Goal: Task Accomplishment & Management: Complete application form

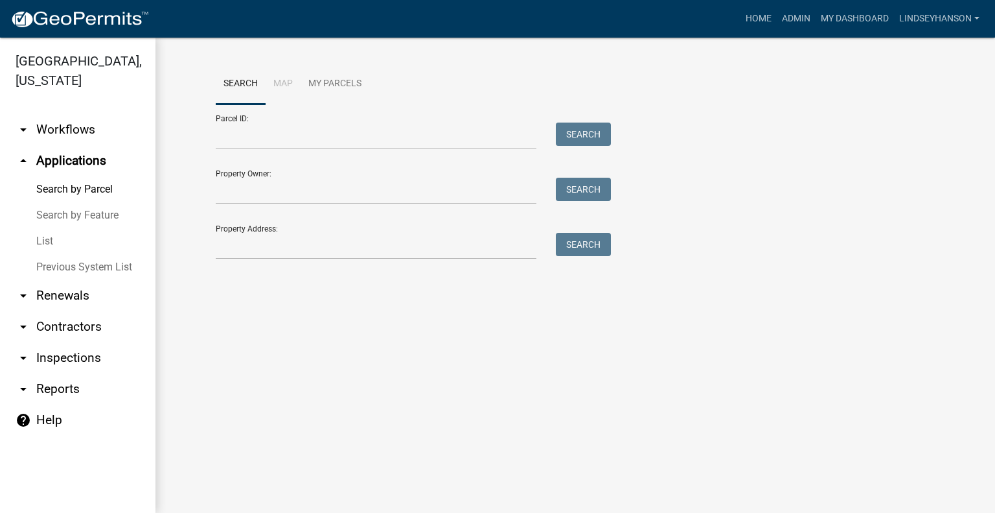
click at [96, 134] on link "arrow_drop_down Workflows" at bounding box center [78, 129] width 156 height 31
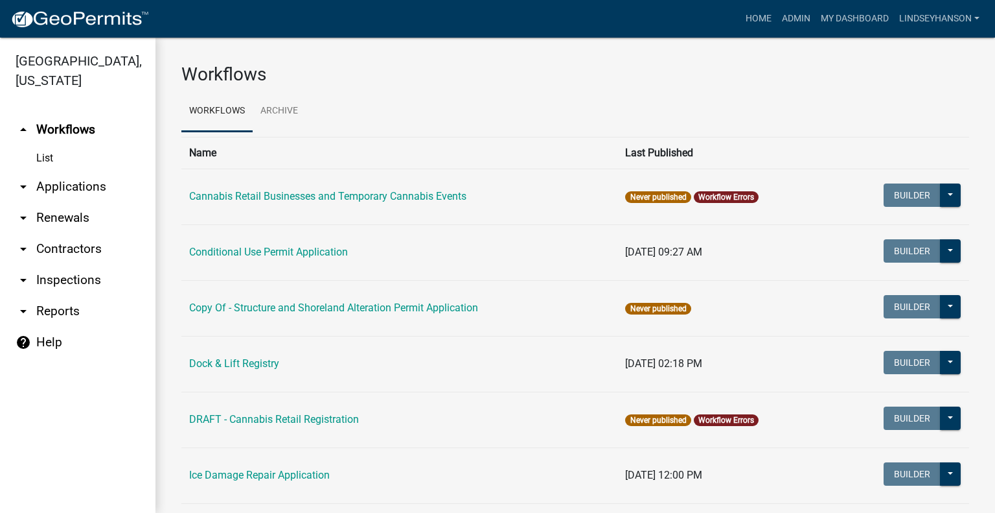
click at [97, 189] on link "arrow_drop_down Applications" at bounding box center [78, 186] width 156 height 31
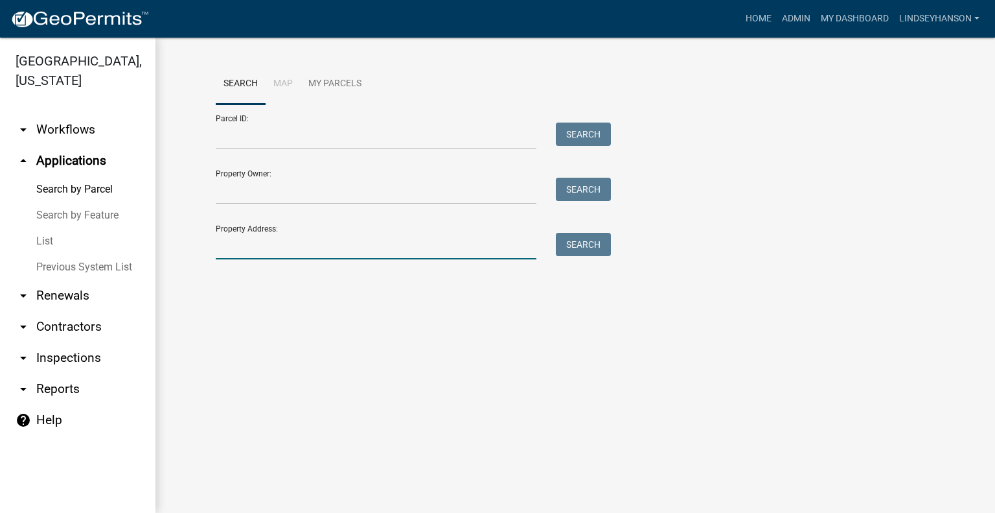
click at [308, 259] on div "Search Map My Parcels Parcel ID: Search Property Owner: Search Property Address…" at bounding box center [575, 167] width 739 height 207
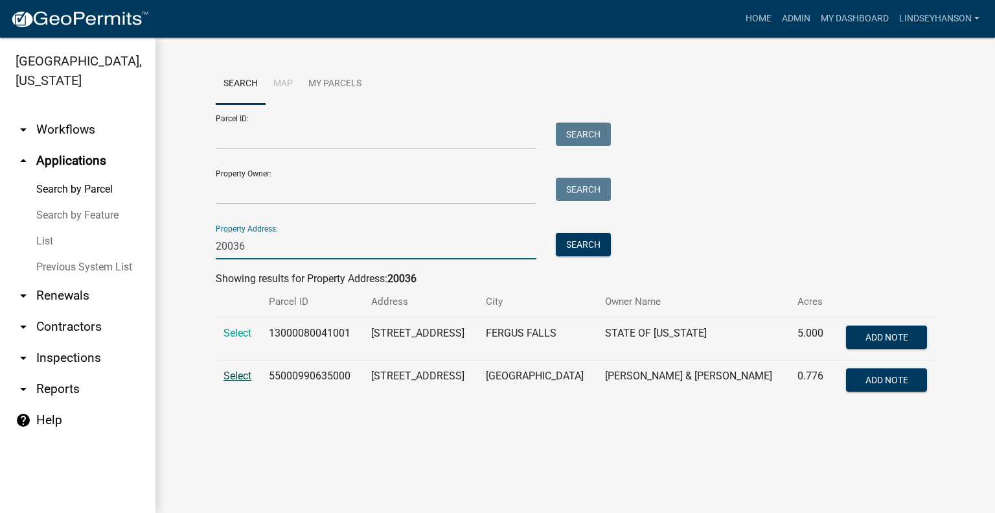
type input "20036"
click at [233, 377] on span "Select" at bounding box center [238, 375] width 28 height 12
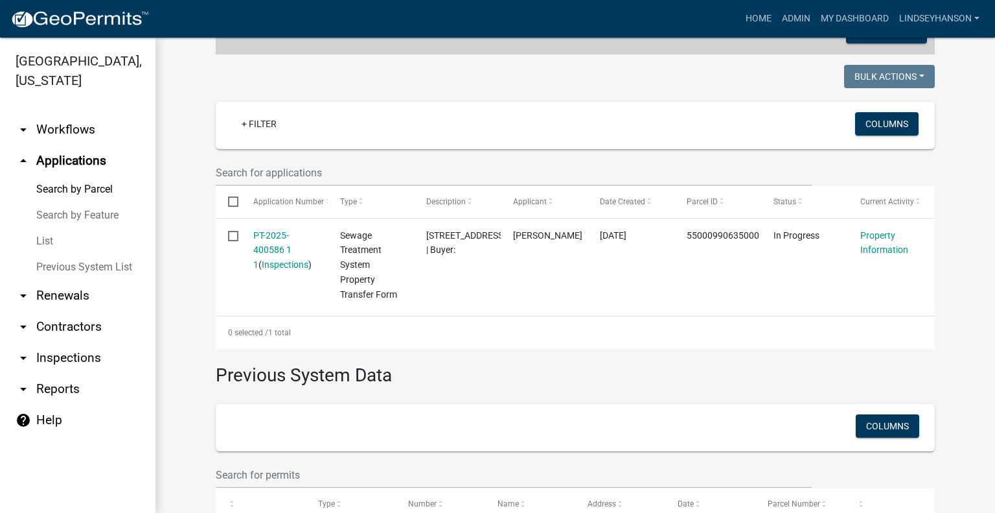
scroll to position [301, 0]
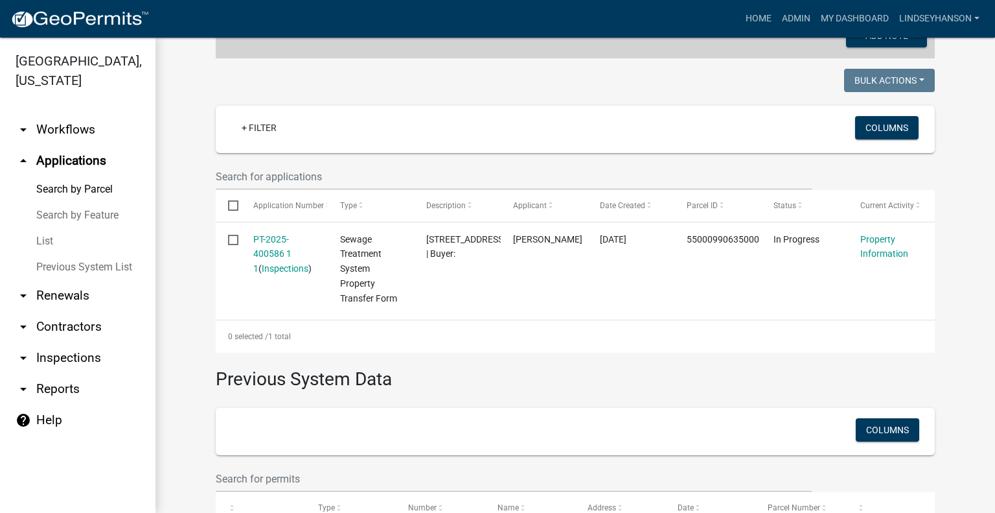
click at [73, 125] on link "arrow_drop_down Workflows" at bounding box center [78, 129] width 156 height 31
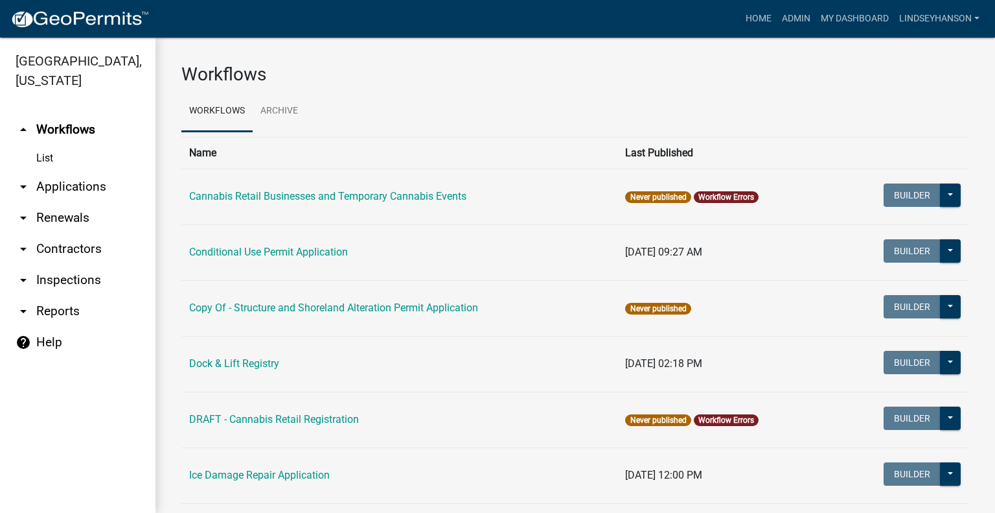
click at [73, 172] on link "arrow_drop_down Applications" at bounding box center [78, 186] width 156 height 31
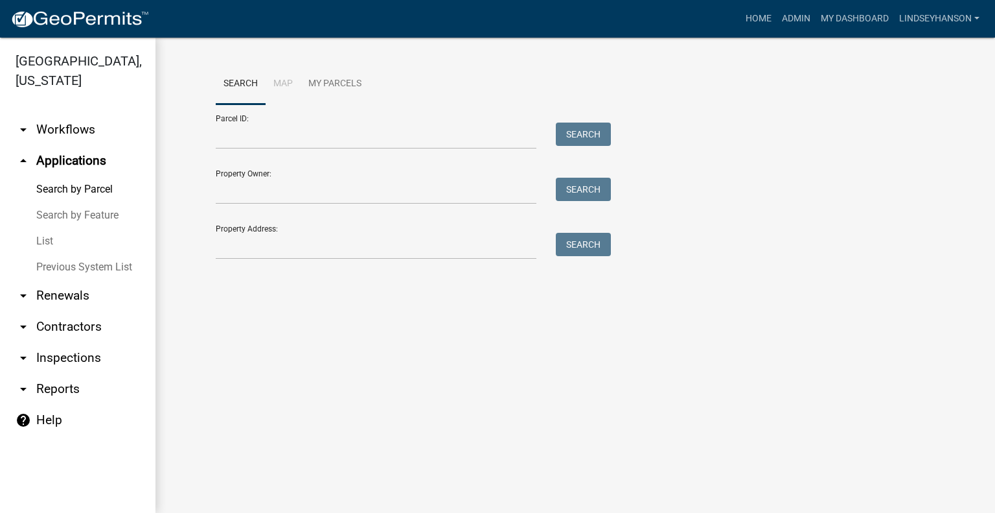
click at [88, 126] on link "arrow_drop_down Workflows" at bounding box center [78, 129] width 156 height 31
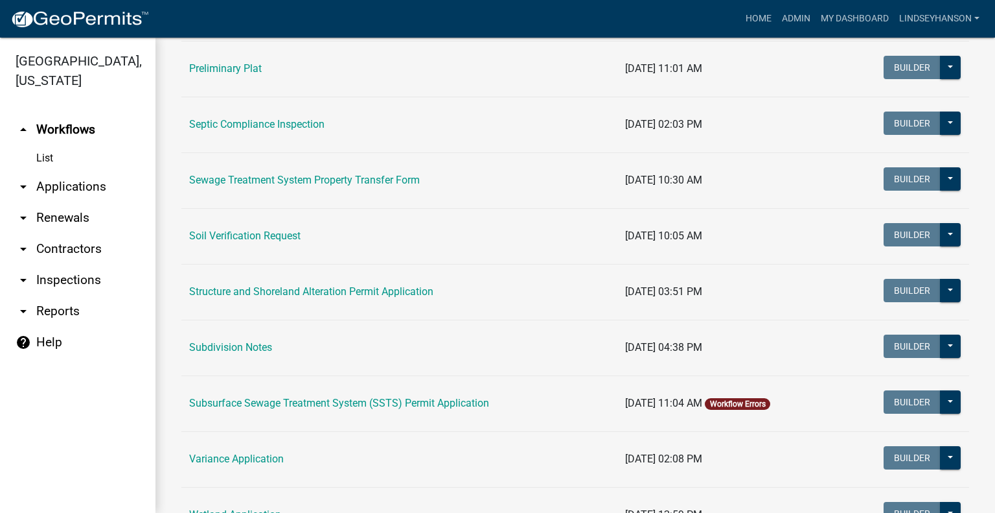
scroll to position [717, 0]
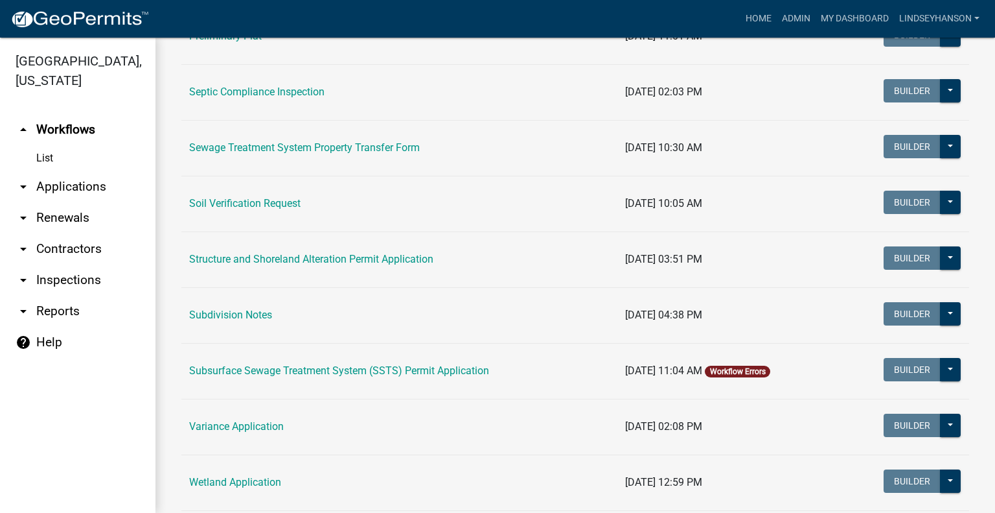
click at [381, 270] on td "Structure and Shoreland Alteration Permit Application" at bounding box center [399, 259] width 436 height 56
click at [379, 257] on link "Structure and Shoreland Alteration Permit Application" at bounding box center [311, 259] width 244 height 12
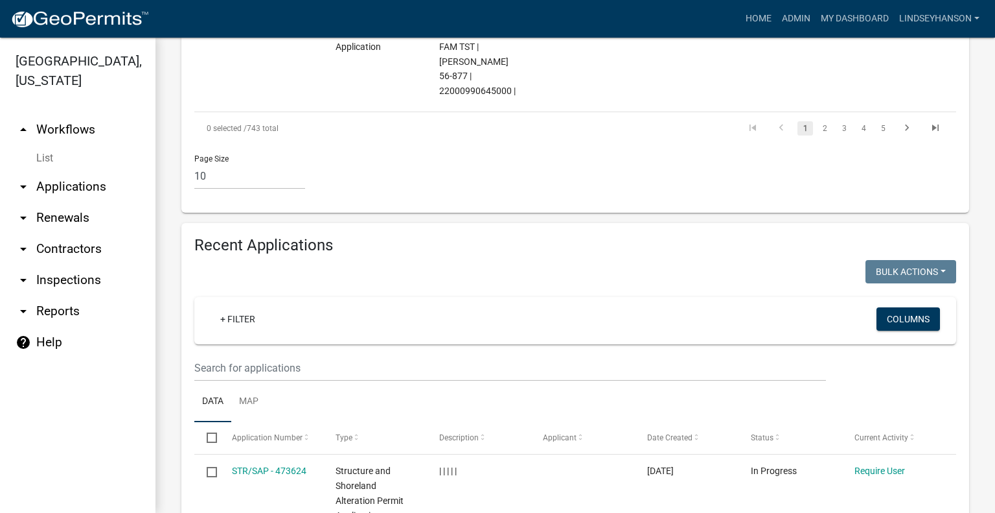
scroll to position [1573, 0]
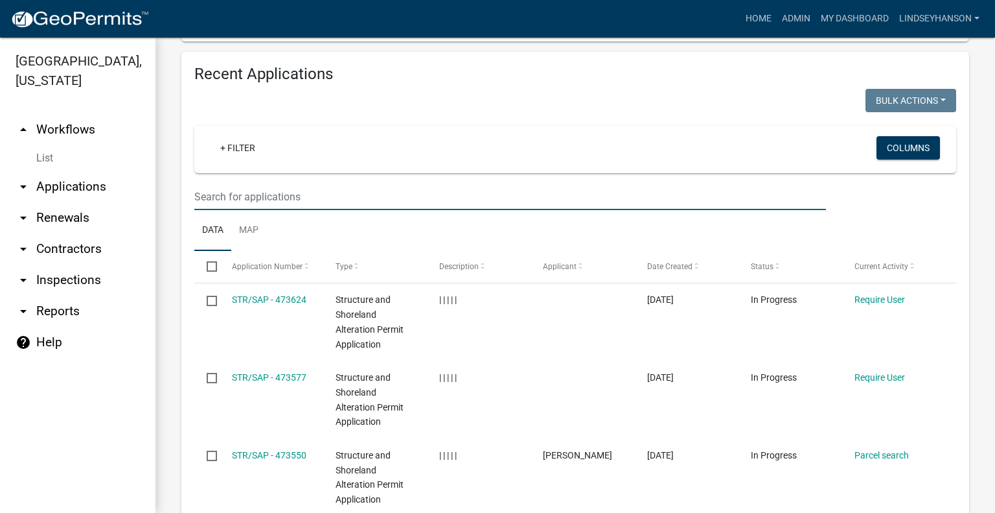
click at [508, 183] on input "text" at bounding box center [510, 196] width 632 height 27
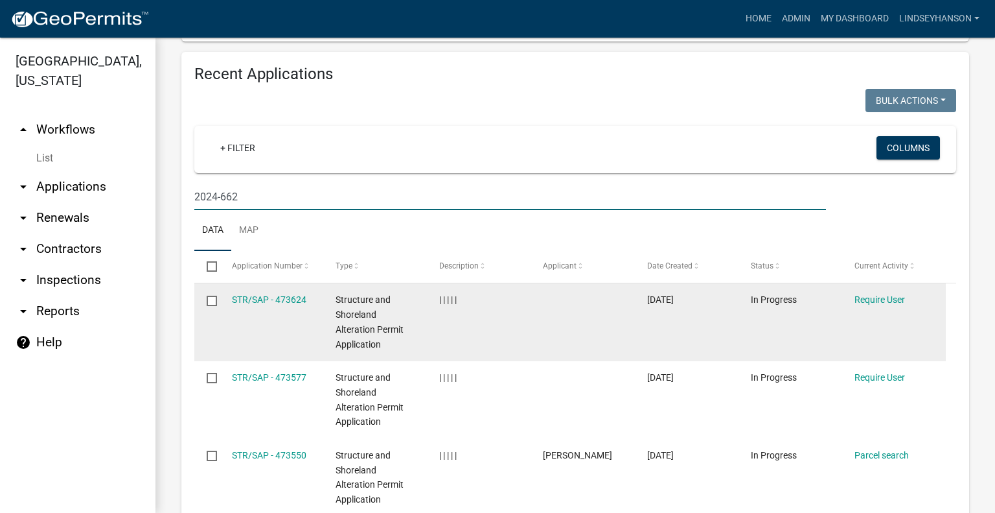
scroll to position [1467, 0]
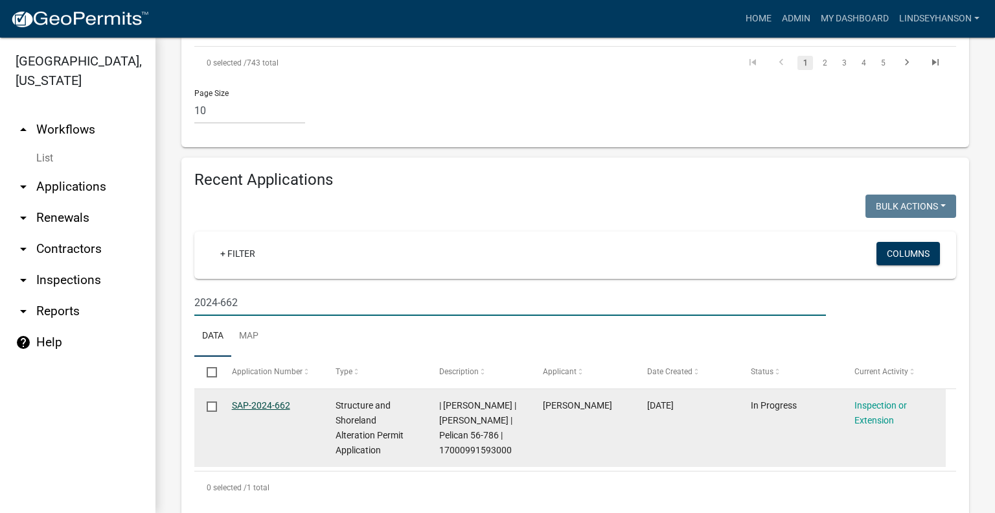
type input "2024-662"
click at [283, 400] on link "SAP-2024-662" at bounding box center [261, 405] width 58 height 10
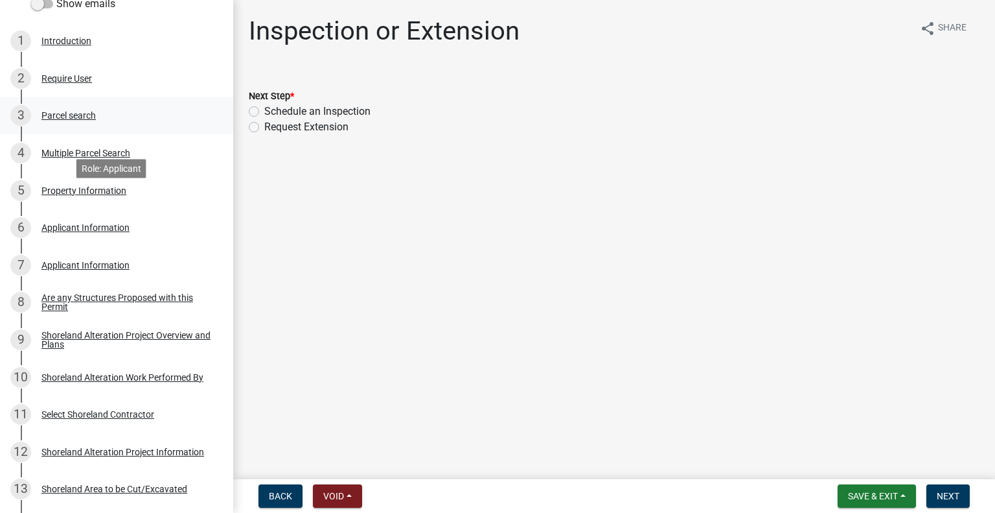
scroll to position [259, 0]
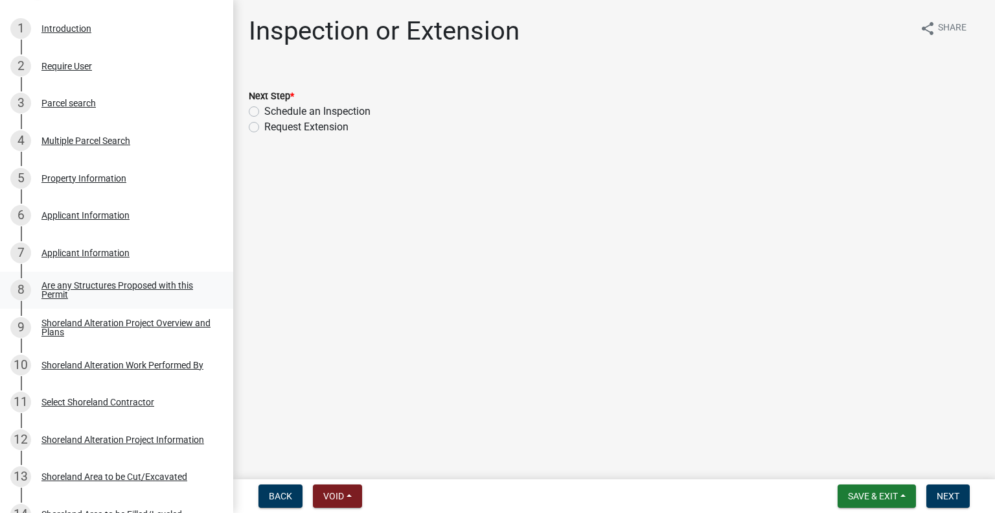
click at [140, 277] on link "8 Are any Structures Proposed with this Permit" at bounding box center [116, 291] width 233 height 38
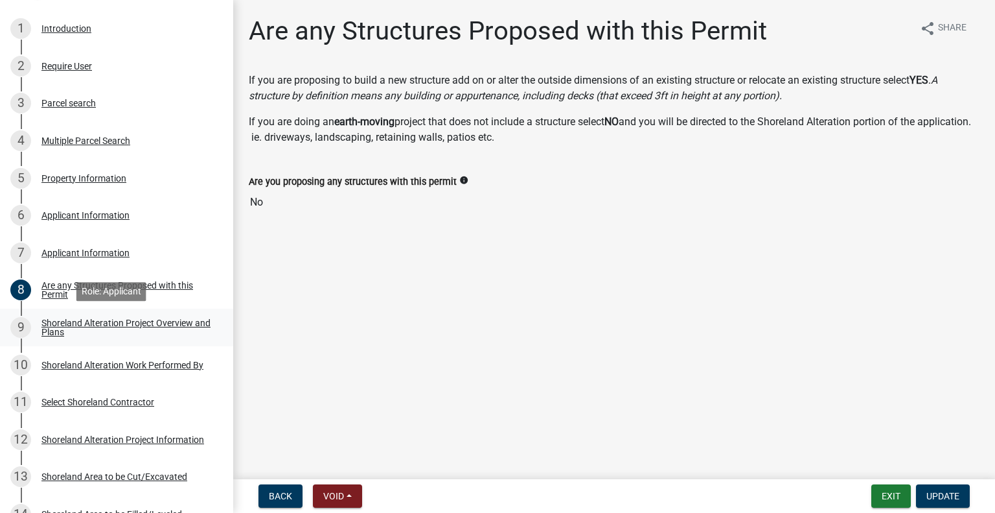
click at [202, 325] on link "9 Shoreland Alteration Project Overview and Plans" at bounding box center [116, 327] width 233 height 38
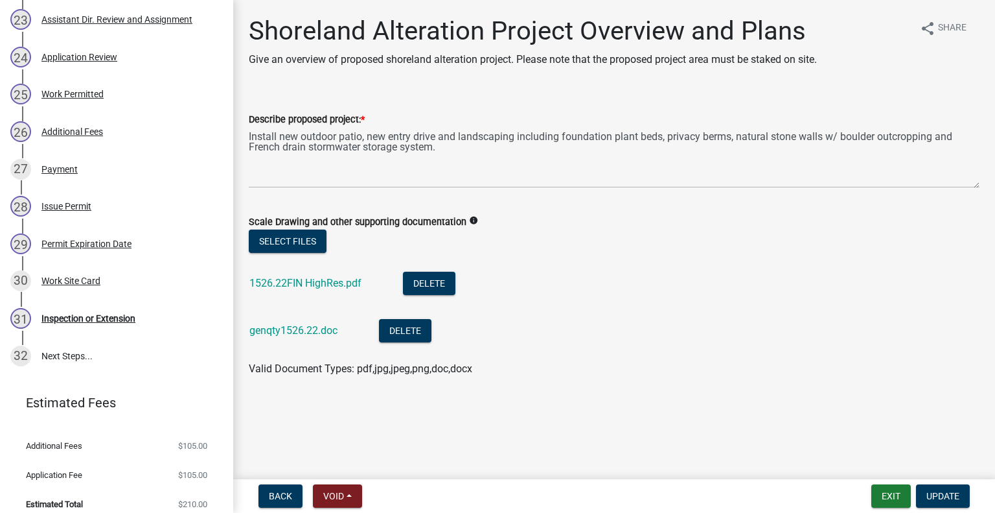
scroll to position [1100, 0]
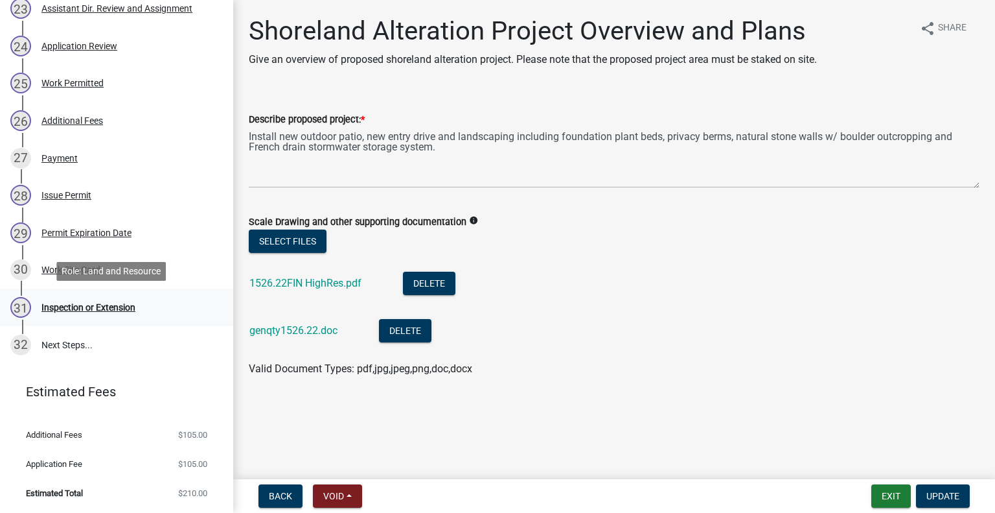
click at [137, 313] on div "31 Inspection or Extension" at bounding box center [111, 307] width 202 height 21
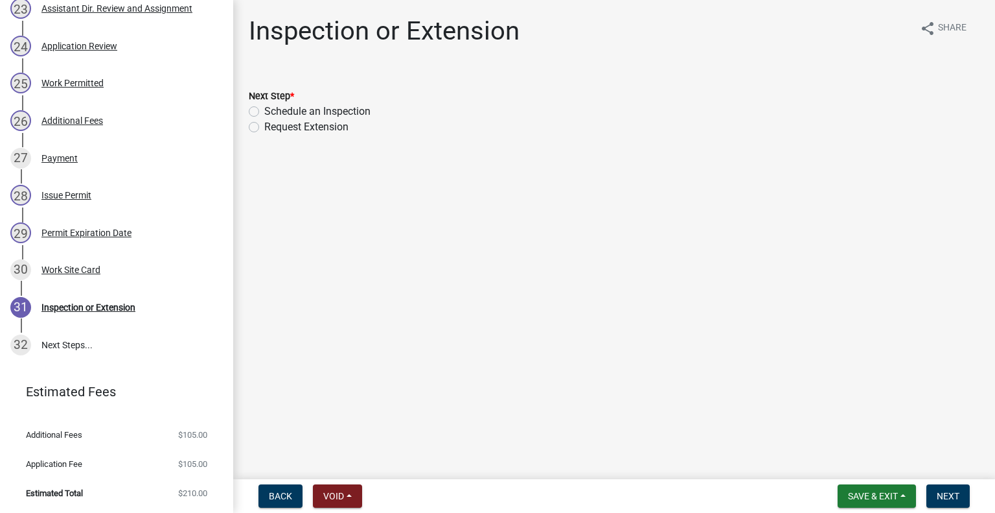
click at [352, 110] on label "Schedule an Inspection" at bounding box center [317, 112] width 106 height 16
click at [273, 110] on input "Schedule an Inspection" at bounding box center [268, 108] width 8 height 8
radio input "true"
click at [959, 493] on span "Next" at bounding box center [948, 496] width 23 height 10
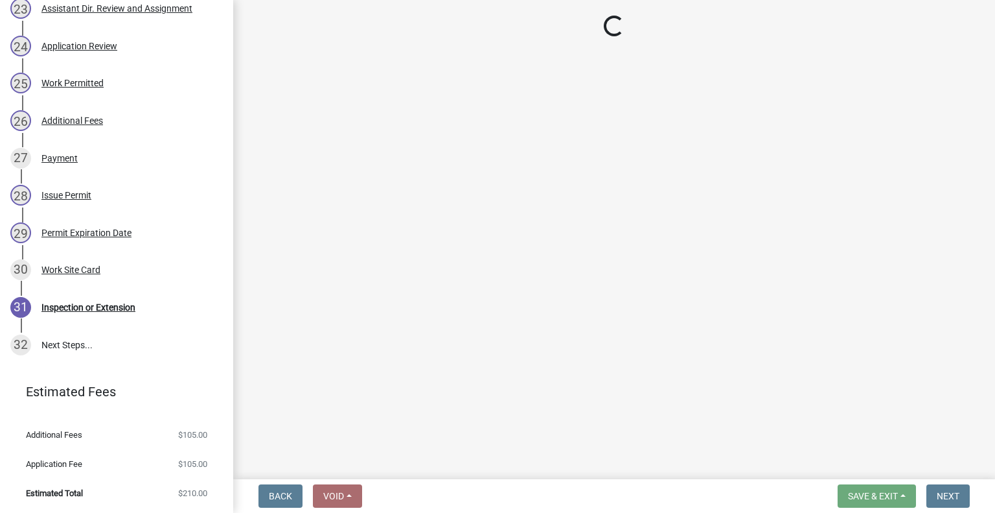
scroll to position [1175, 0]
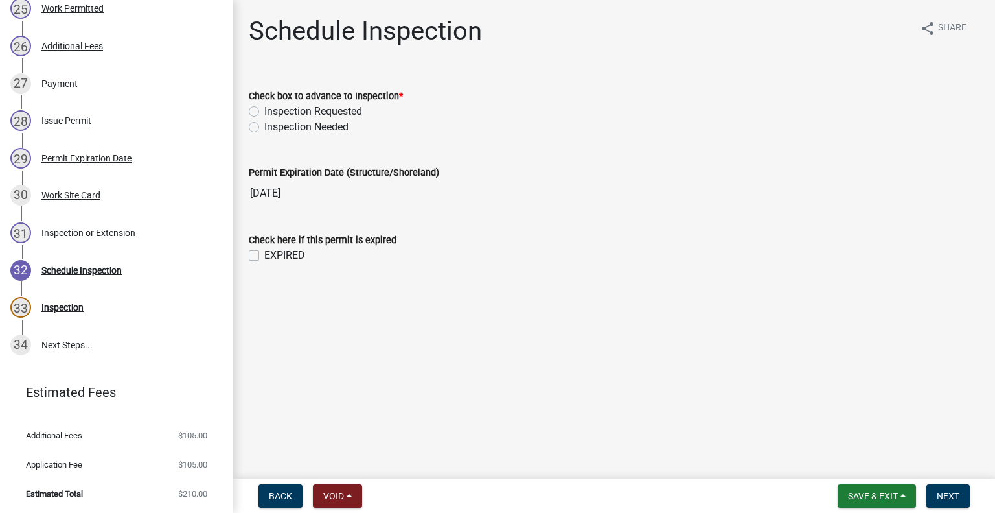
click at [353, 110] on label "Inspection Requested" at bounding box center [313, 112] width 98 height 16
click at [273, 110] on input "Inspection Requested" at bounding box center [268, 108] width 8 height 8
radio input "true"
click at [942, 500] on span "Next" at bounding box center [948, 496] width 23 height 10
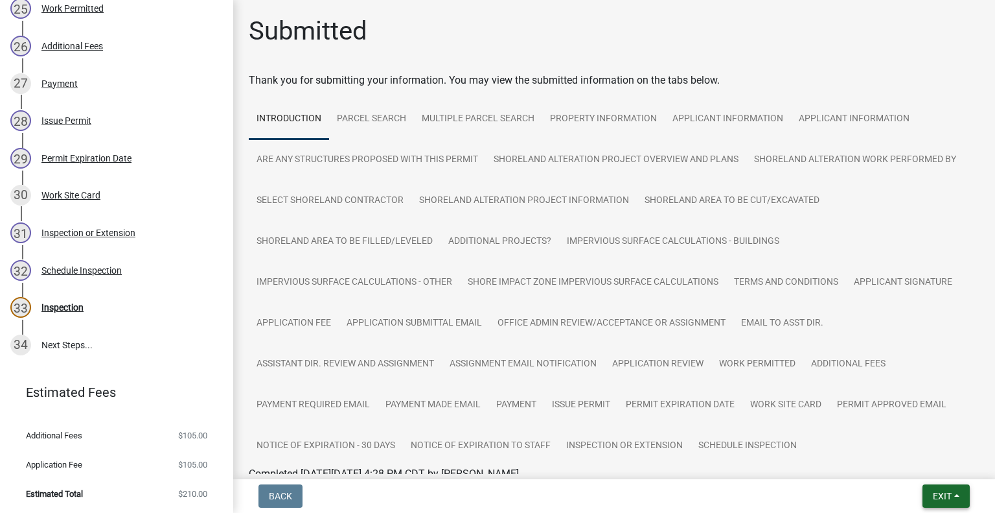
click at [936, 493] on span "Exit" at bounding box center [942, 496] width 19 height 10
click at [919, 460] on button "Save & Exit" at bounding box center [919, 462] width 104 height 31
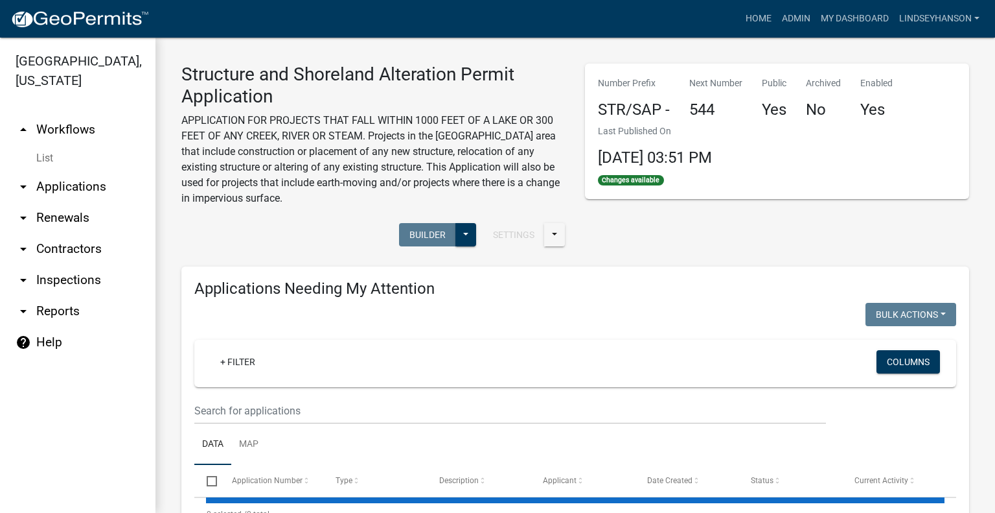
click at [99, 187] on link "arrow_drop_down Applications" at bounding box center [78, 186] width 156 height 31
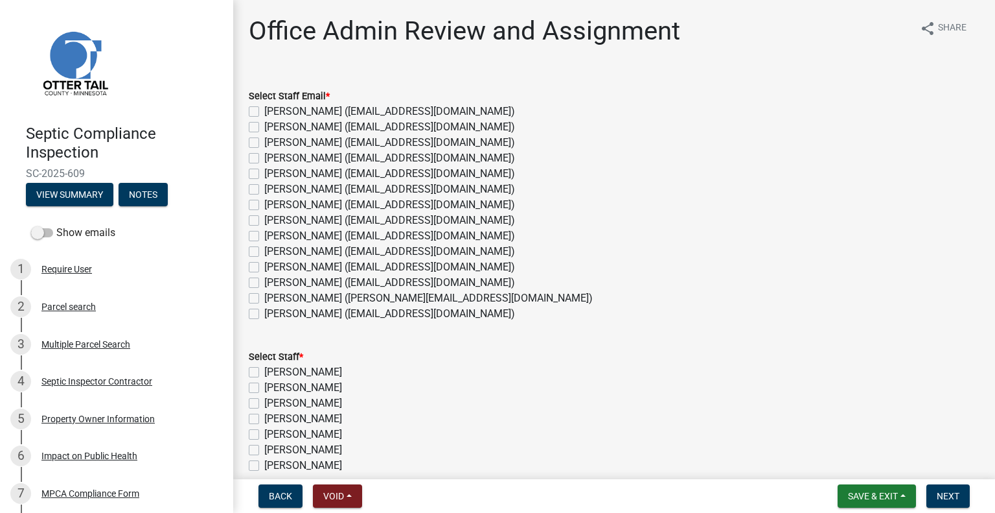
click at [278, 285] on label "[PERSON_NAME] ([EMAIL_ADDRESS][DOMAIN_NAME])" at bounding box center [389, 283] width 251 height 16
click at [273, 283] on input "[PERSON_NAME] ([EMAIL_ADDRESS][DOMAIN_NAME])" at bounding box center [268, 279] width 8 height 8
checkbox input "true"
checkbox input "false"
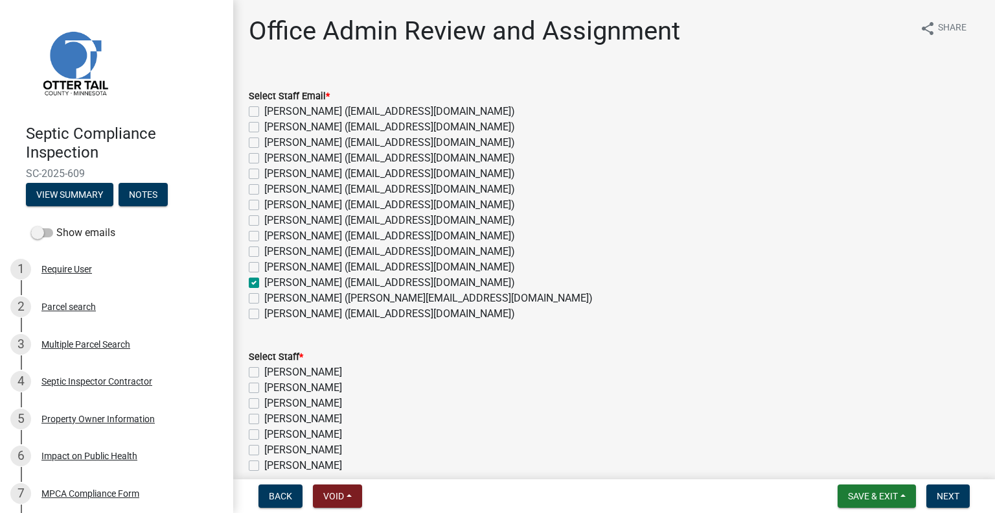
checkbox input "false"
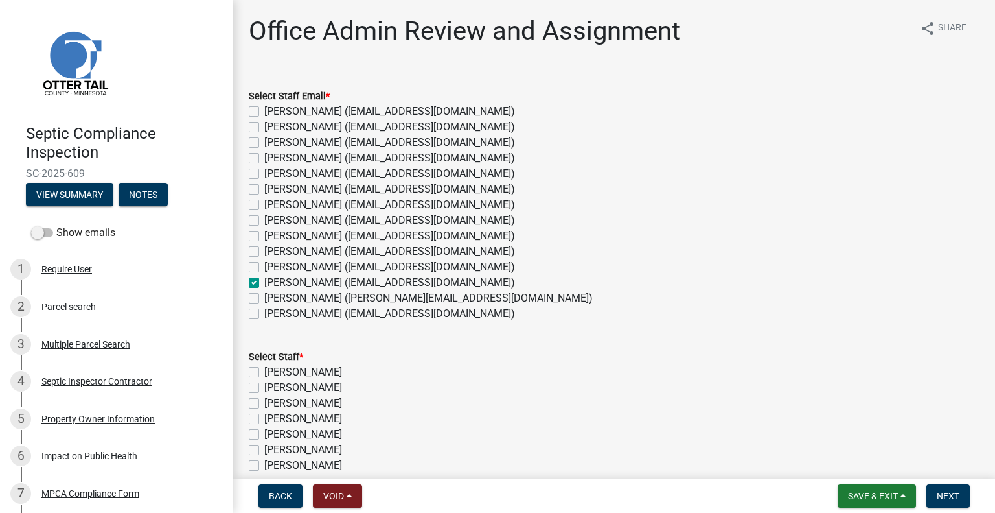
checkbox input "false"
checkbox input "true"
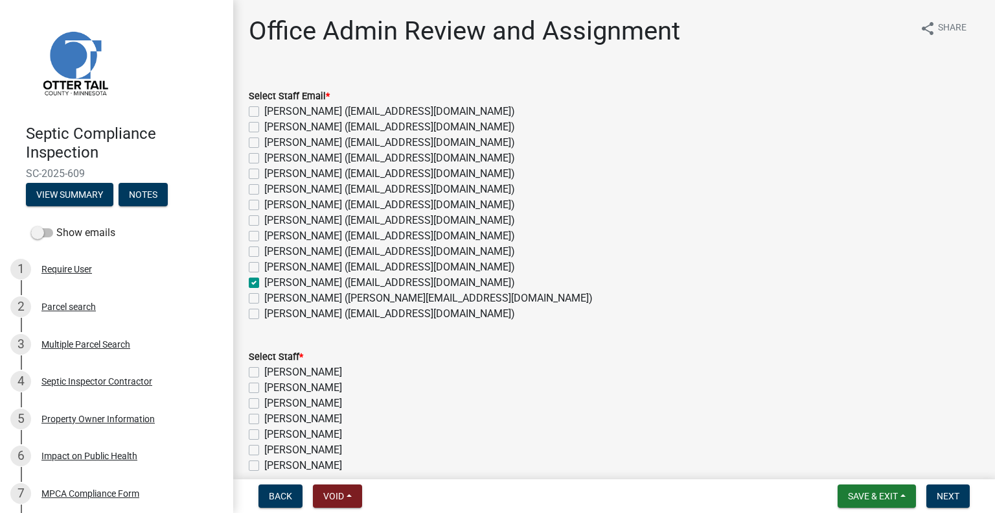
checkbox input "false"
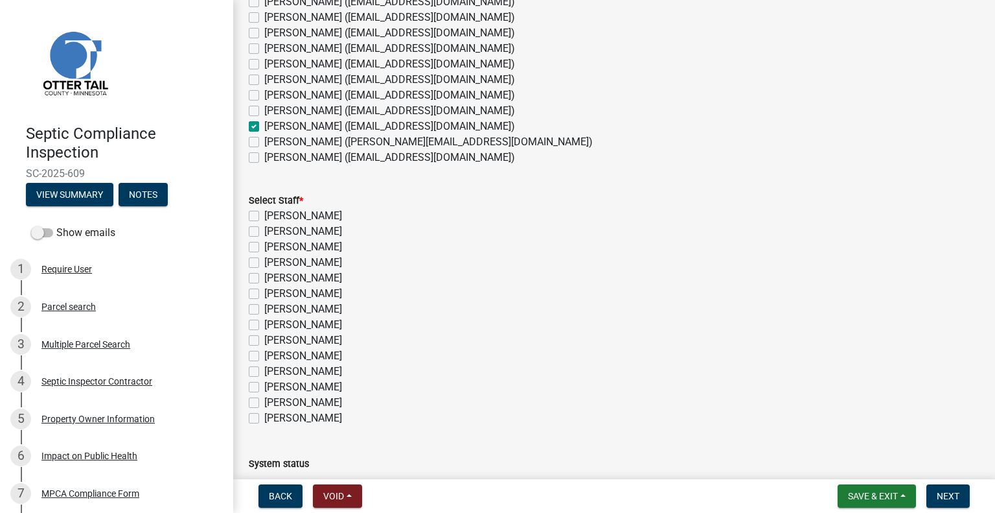
scroll to position [240, 0]
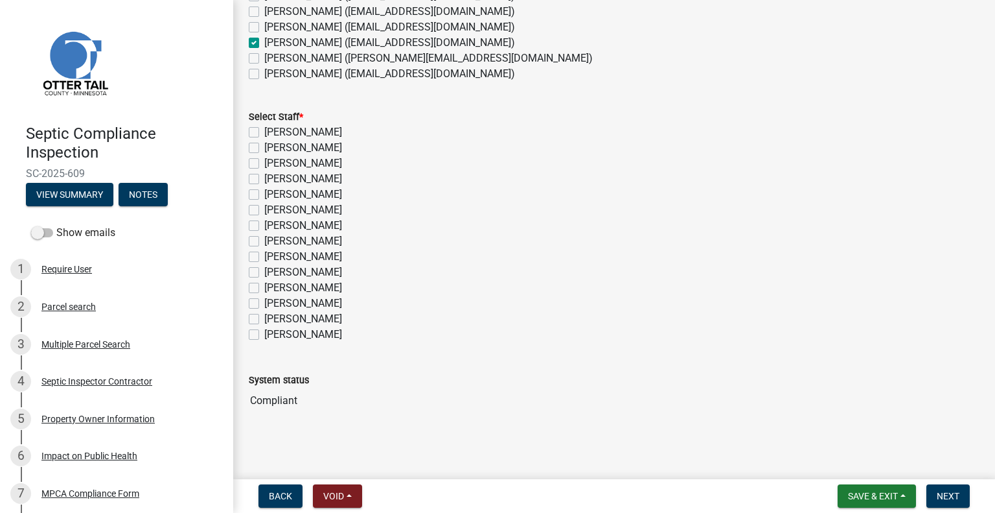
click at [316, 303] on label "[PERSON_NAME]" at bounding box center [303, 304] width 78 height 16
click at [273, 303] on input "[PERSON_NAME]" at bounding box center [268, 300] width 8 height 8
checkbox input "true"
checkbox input "false"
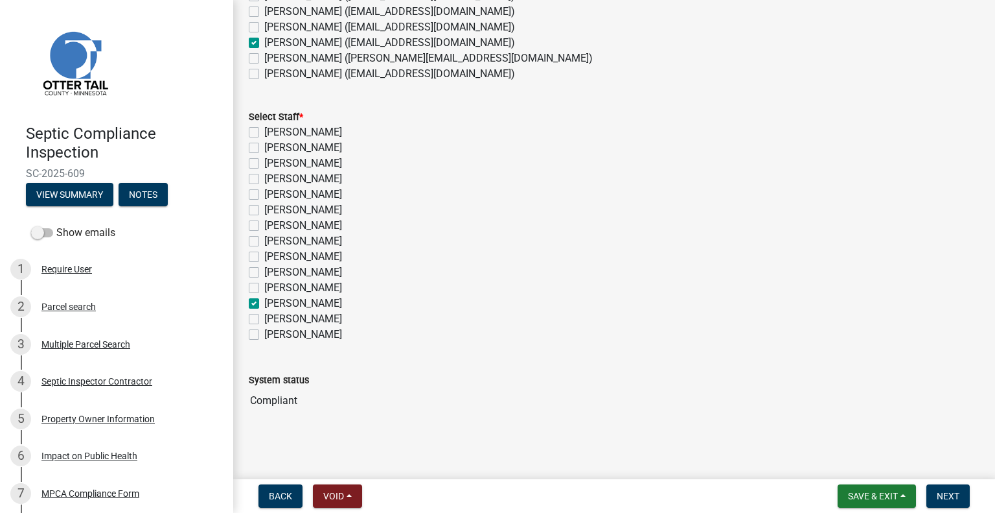
checkbox input "false"
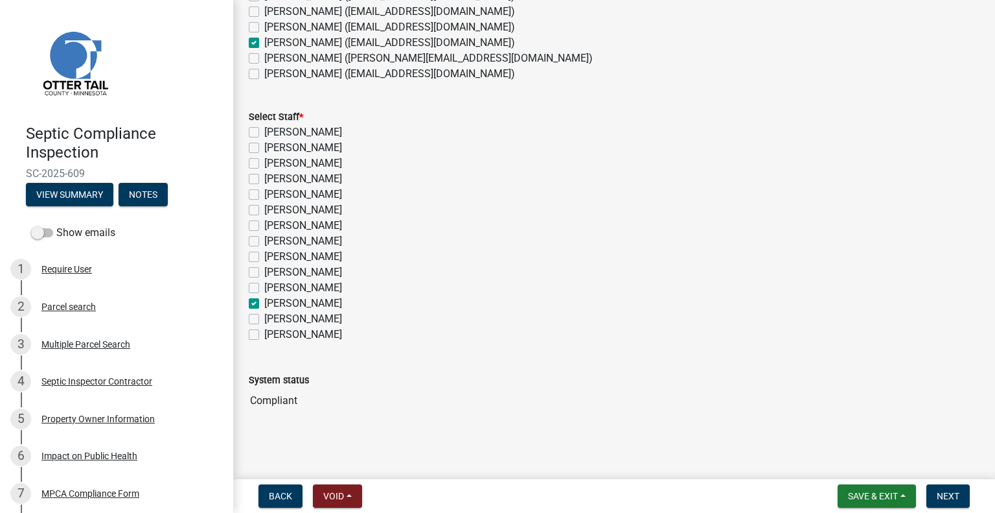
checkbox input "false"
checkbox input "true"
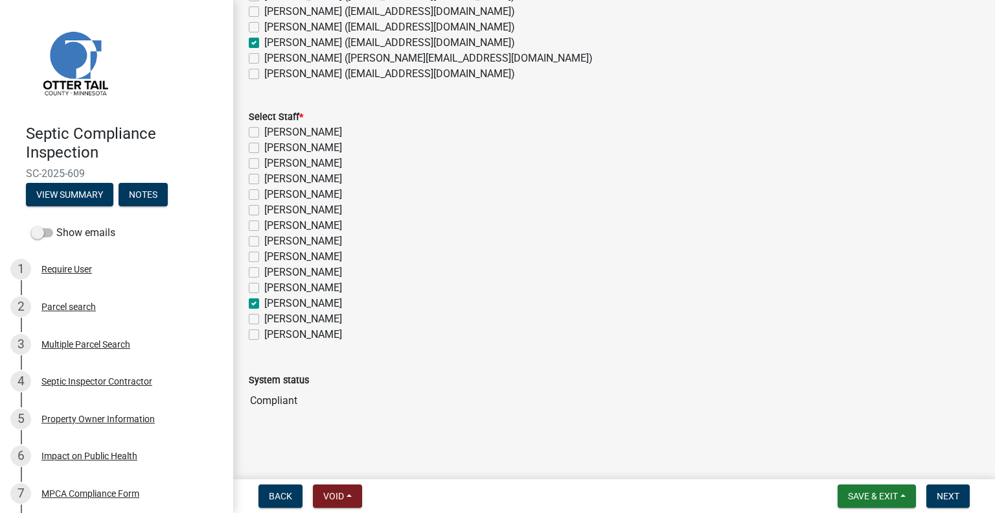
checkbox input "false"
click at [963, 497] on button "Next" at bounding box center [948, 495] width 43 height 23
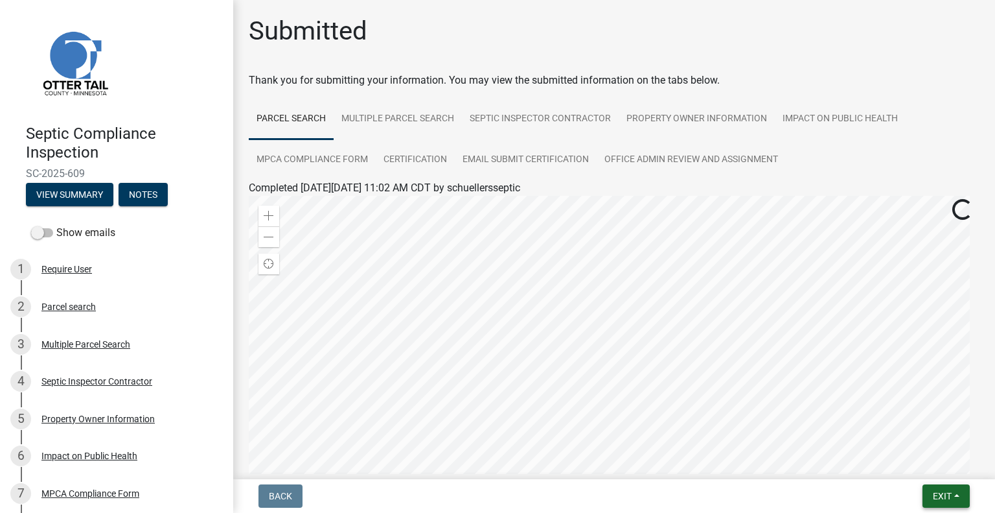
drag, startPoint x: 937, startPoint y: 491, endPoint x: 933, endPoint y: 481, distance: 10.2
click at [938, 491] on span "Exit" at bounding box center [942, 496] width 19 height 10
click at [925, 466] on button "Save & Exit" at bounding box center [919, 462] width 104 height 31
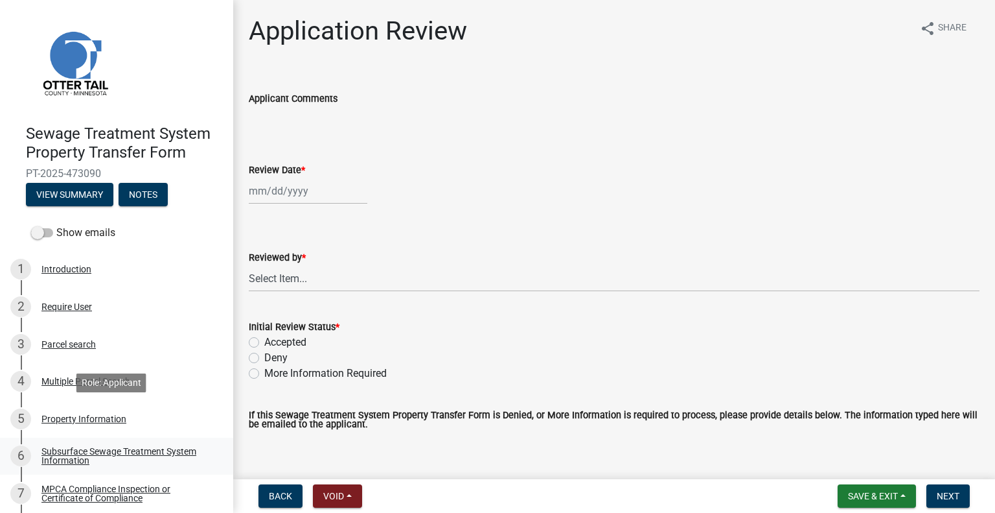
click at [162, 441] on link "6 Subsurface Sewage Treatment System Information" at bounding box center [116, 456] width 233 height 38
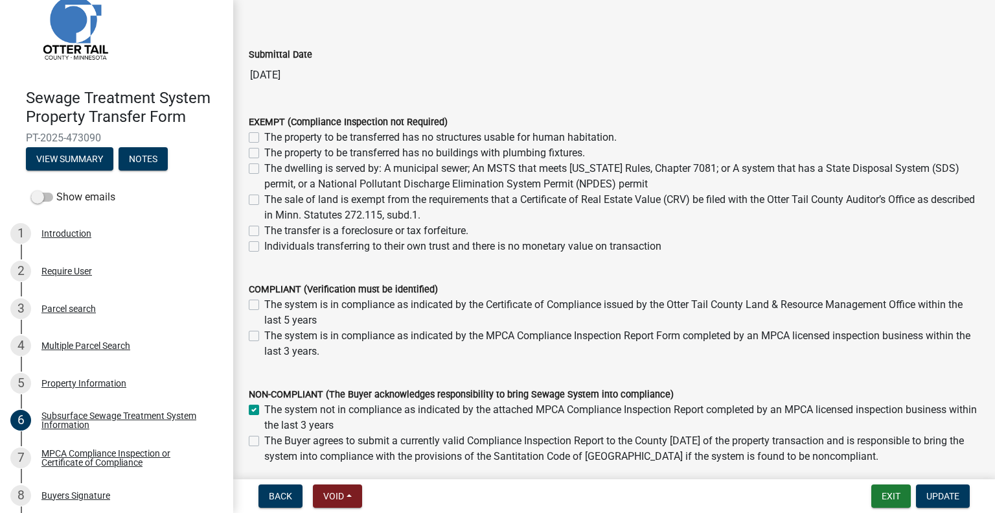
scroll to position [67, 0]
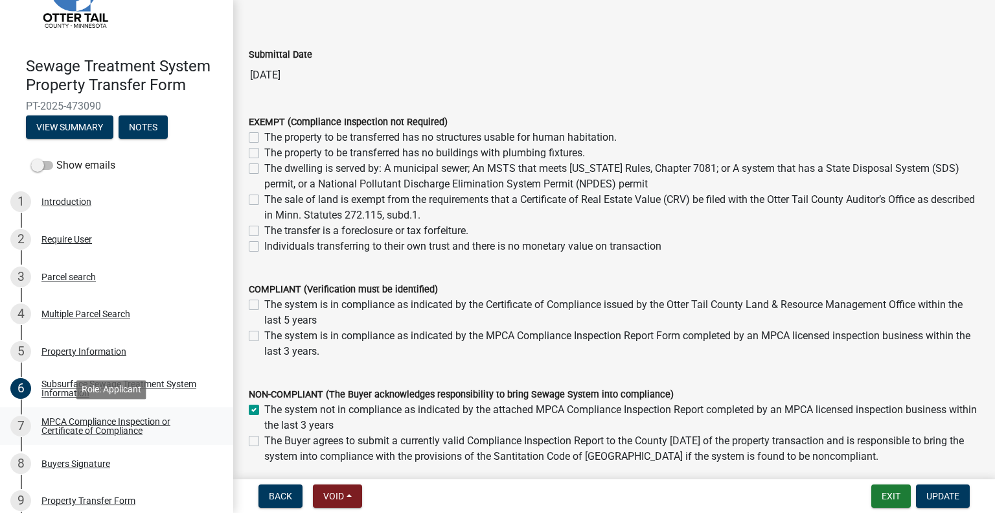
click at [130, 423] on div "MPCA Compliance Inspection or Certificate of Compliance" at bounding box center [126, 426] width 171 height 18
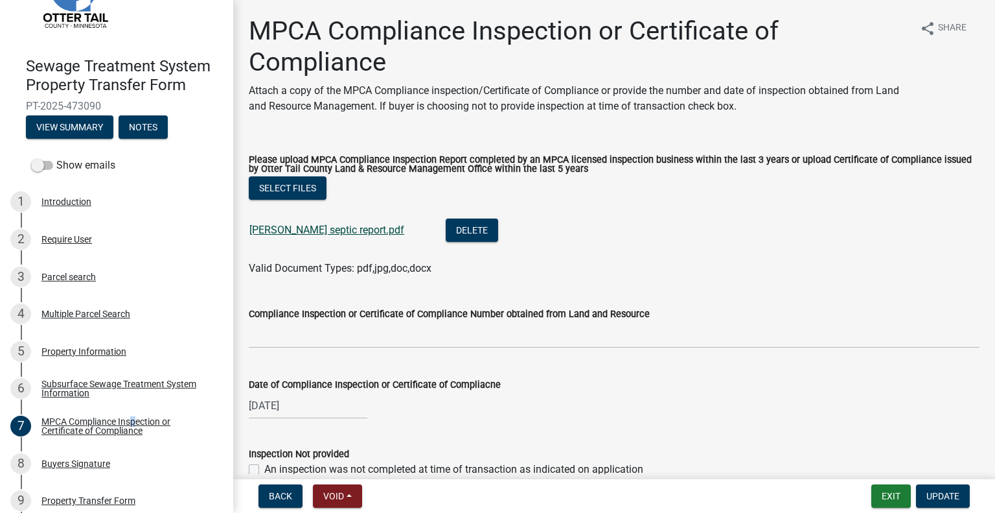
click at [328, 226] on link "Aasness septic report.pdf" at bounding box center [327, 230] width 155 height 12
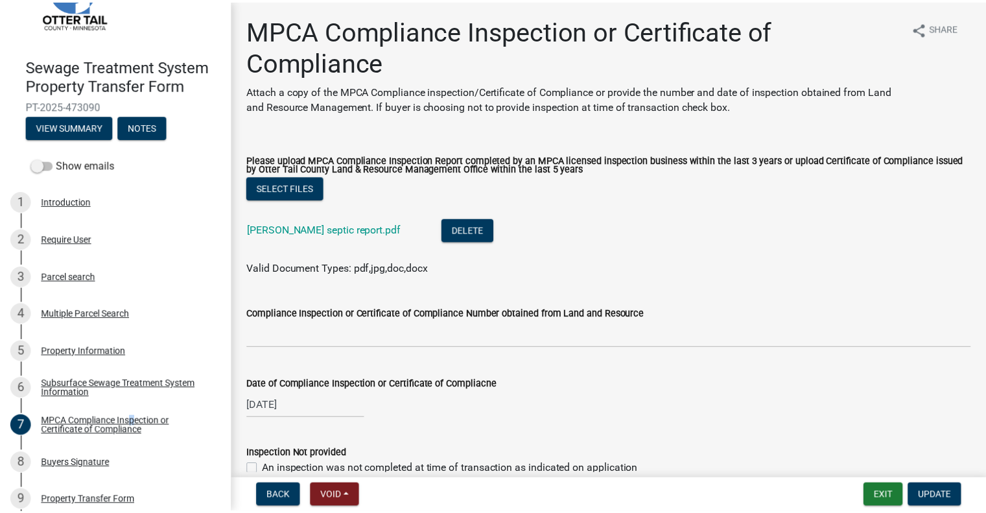
scroll to position [191, 0]
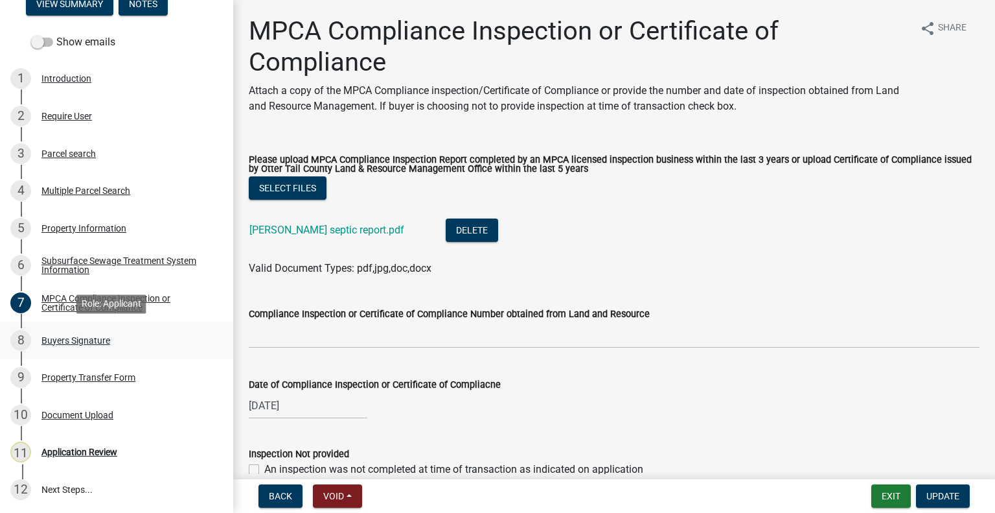
click at [111, 342] on div "8 Buyers Signature" at bounding box center [111, 340] width 202 height 21
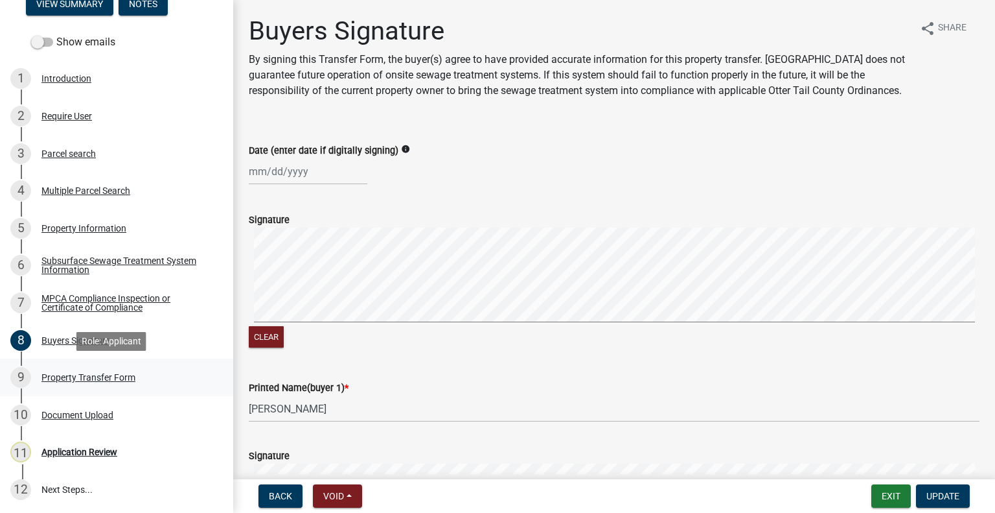
click at [110, 375] on div "Property Transfer Form" at bounding box center [88, 377] width 94 height 9
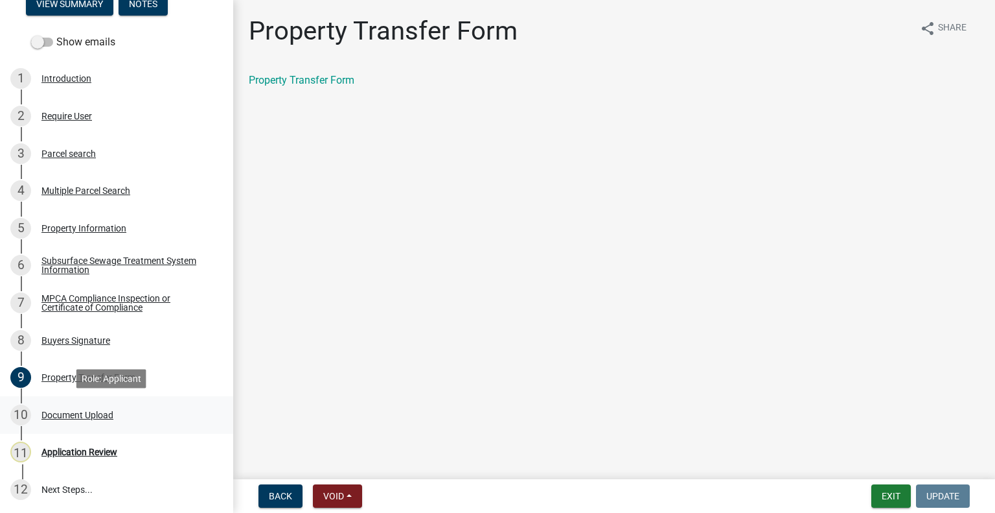
click at [115, 418] on div "10 Document Upload" at bounding box center [111, 414] width 202 height 21
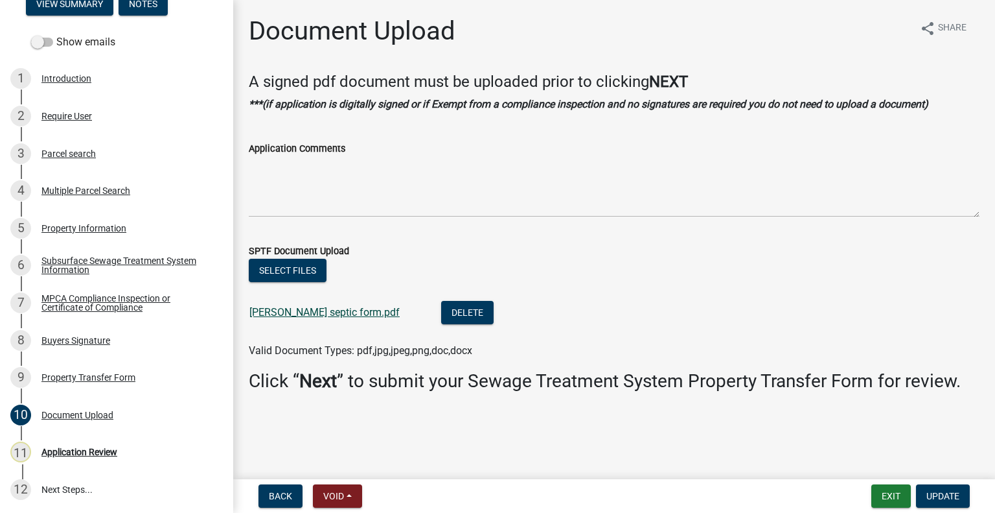
click at [314, 311] on link "Aasness septic form.pdf" at bounding box center [325, 312] width 150 height 12
click at [73, 159] on div "3 Parcel search" at bounding box center [111, 153] width 202 height 21
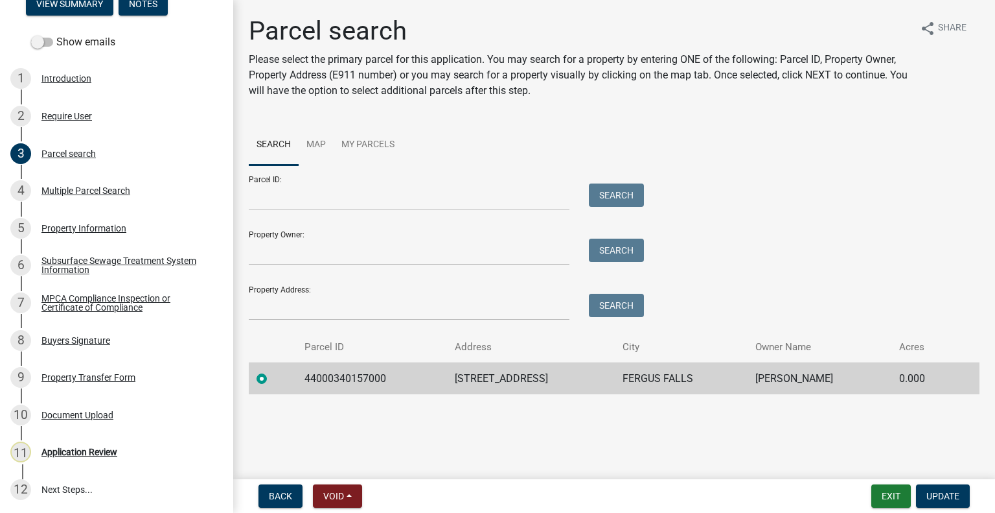
click at [347, 380] on td "44000340157000" at bounding box center [372, 378] width 150 height 32
copy td "44000340157000"
click at [99, 455] on div "Application Review" at bounding box center [79, 451] width 76 height 9
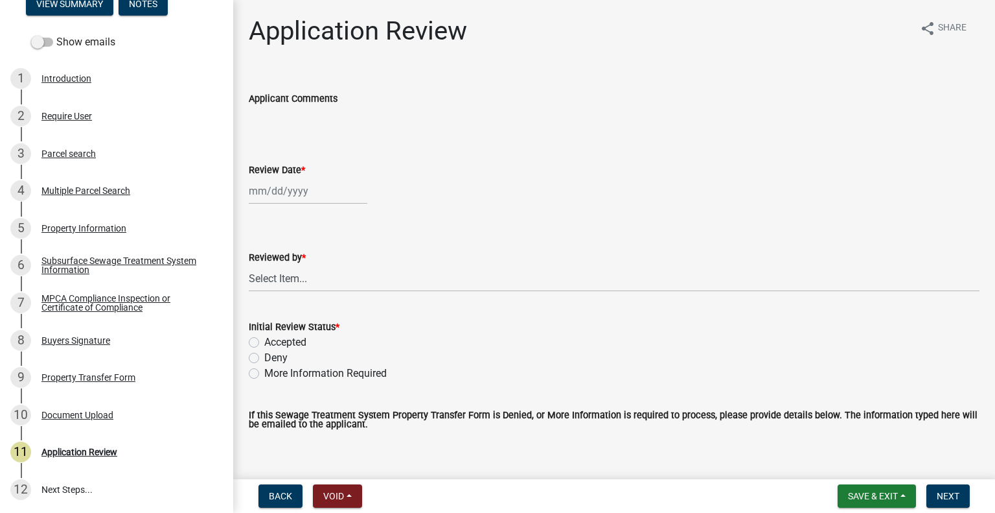
click at [307, 189] on div at bounding box center [308, 191] width 119 height 27
select select "9"
select select "2025"
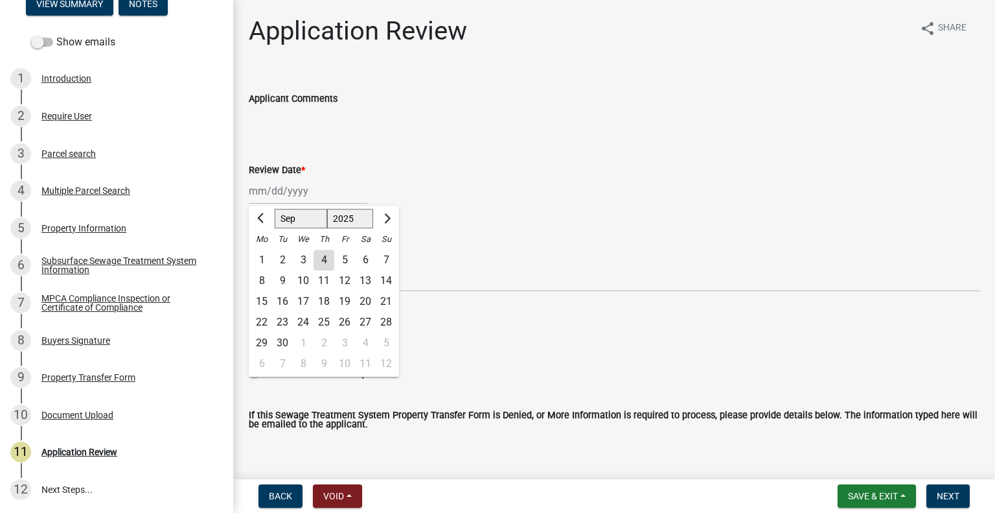
click at [319, 257] on div "4" at bounding box center [324, 260] width 21 height 21
type input "09/04/2025"
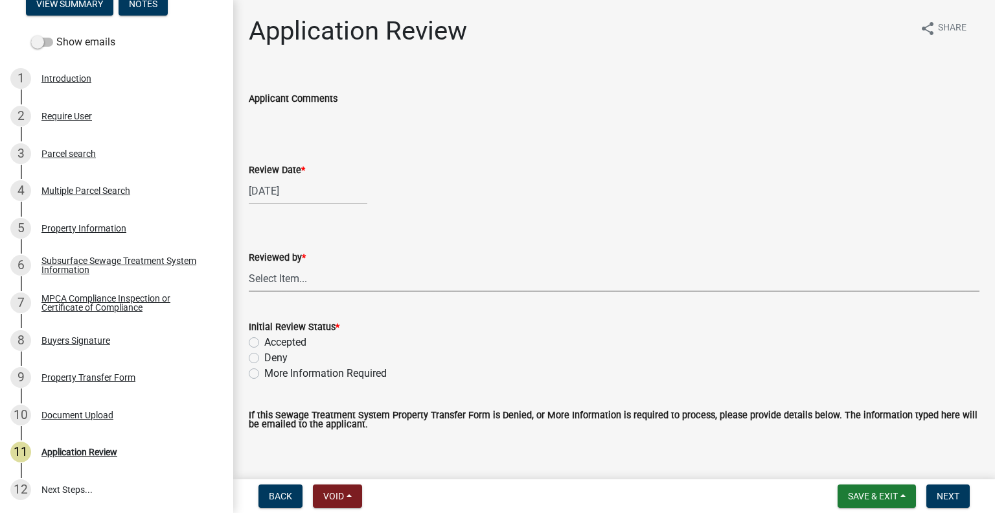
click at [315, 278] on select "Select Item... Alexis Newark Amy Busko Andrea Perales Brittany Tollefson Christ…" at bounding box center [614, 278] width 731 height 27
click at [249, 265] on select "Select Item... Alexis Newark Amy Busko Andrea Perales Brittany Tollefson Christ…" at bounding box center [614, 278] width 731 height 27
select select "2217fab6-25d2-4df2-8e35-18ddd05e0fe8"
drag, startPoint x: 288, startPoint y: 336, endPoint x: 296, endPoint y: 340, distance: 9.3
click at [286, 337] on label "Accepted" at bounding box center [285, 342] width 42 height 16
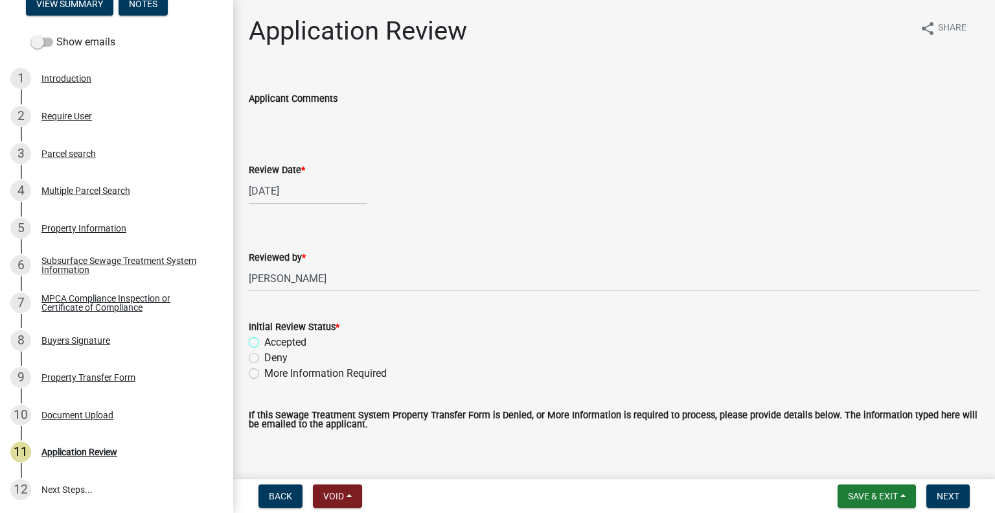
click at [273, 337] on input "Accepted" at bounding box center [268, 338] width 8 height 8
radio input "true"
click at [951, 493] on span "Next" at bounding box center [948, 496] width 23 height 10
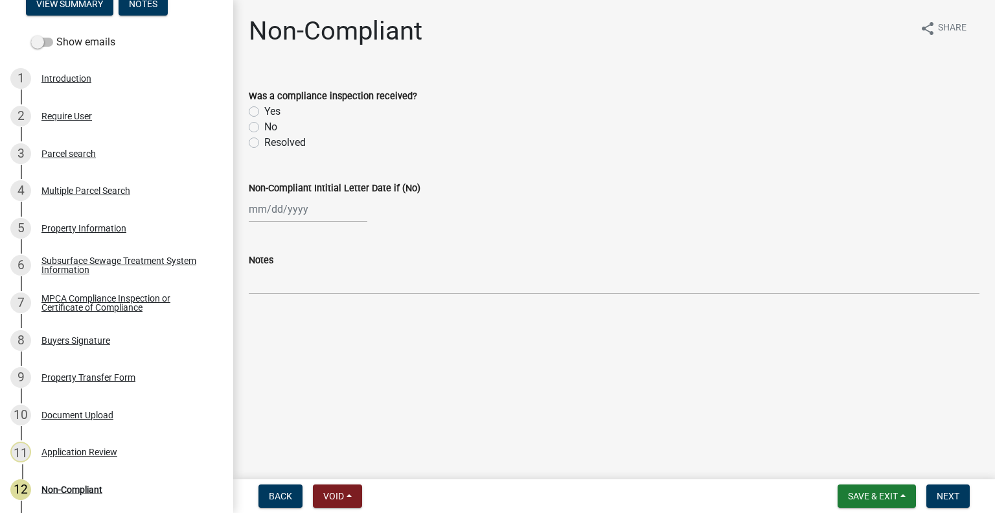
click at [264, 109] on label "Yes" at bounding box center [272, 112] width 16 height 16
click at [264, 109] on input "Yes" at bounding box center [268, 108] width 8 height 8
radio input "true"
click at [935, 486] on button "Next" at bounding box center [948, 495] width 43 height 23
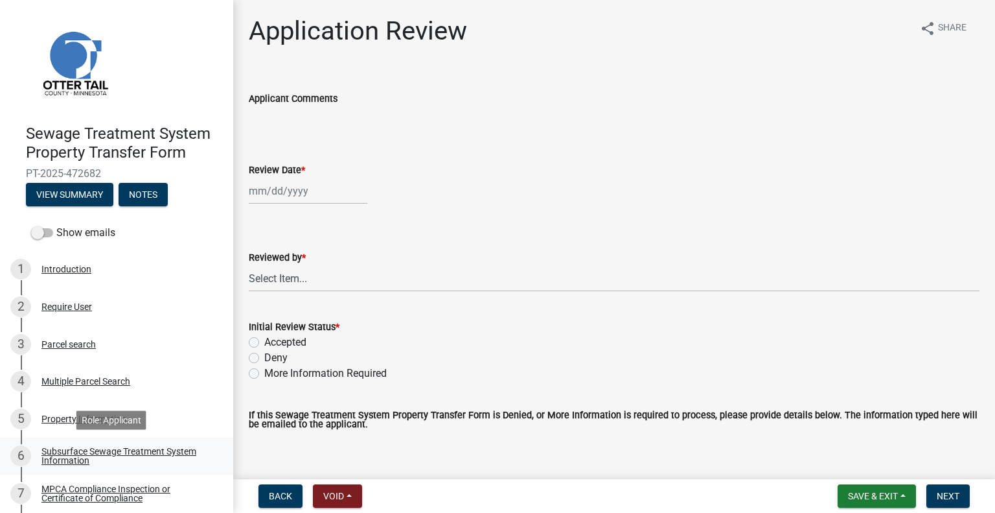
click at [117, 450] on div "Subsurface Sewage Treatment System Information" at bounding box center [126, 456] width 171 height 18
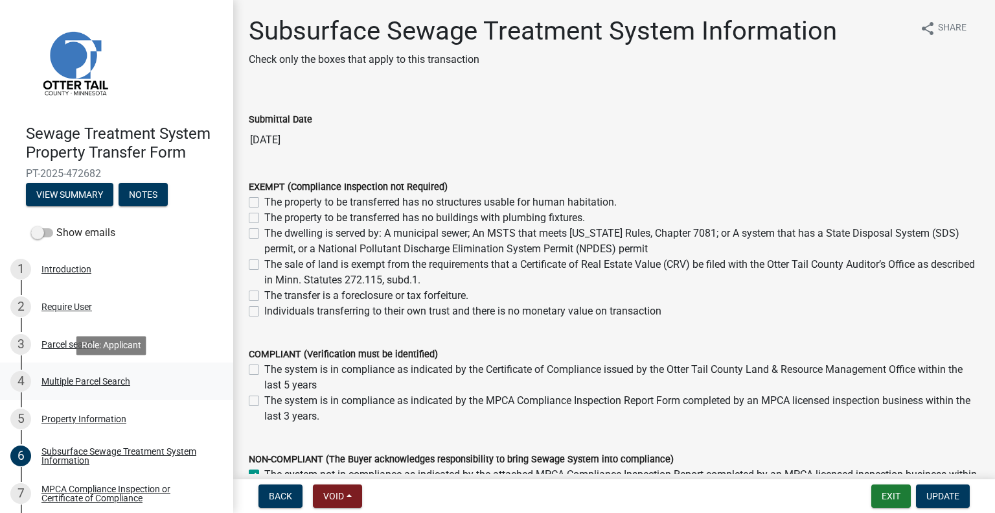
drag, startPoint x: 223, startPoint y: 317, endPoint x: 216, endPoint y: 397, distance: 80.6
click at [216, 397] on ul "1 Introduction 2 Require User 3 Parcel search 4 Multiple Parcel Search 5 Proper…" at bounding box center [116, 475] width 233 height 458
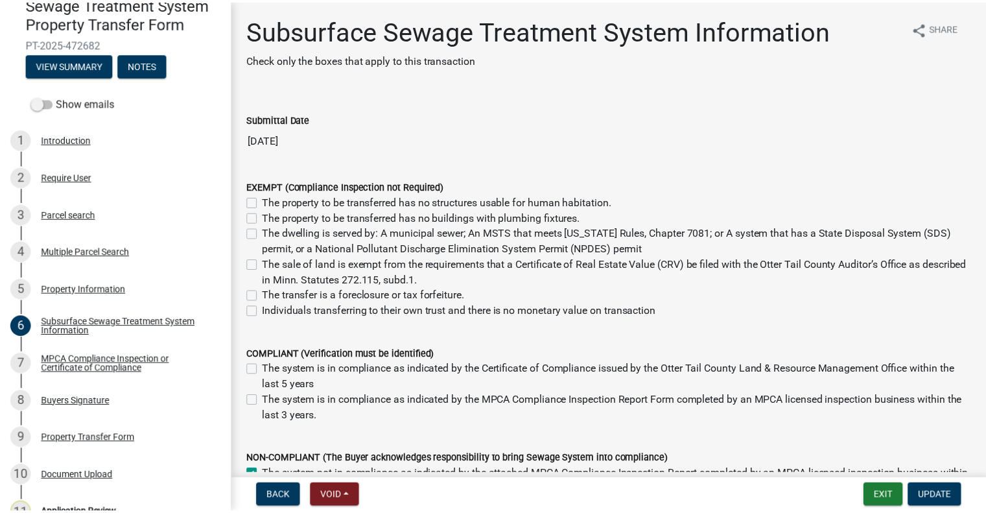
scroll to position [150, 0]
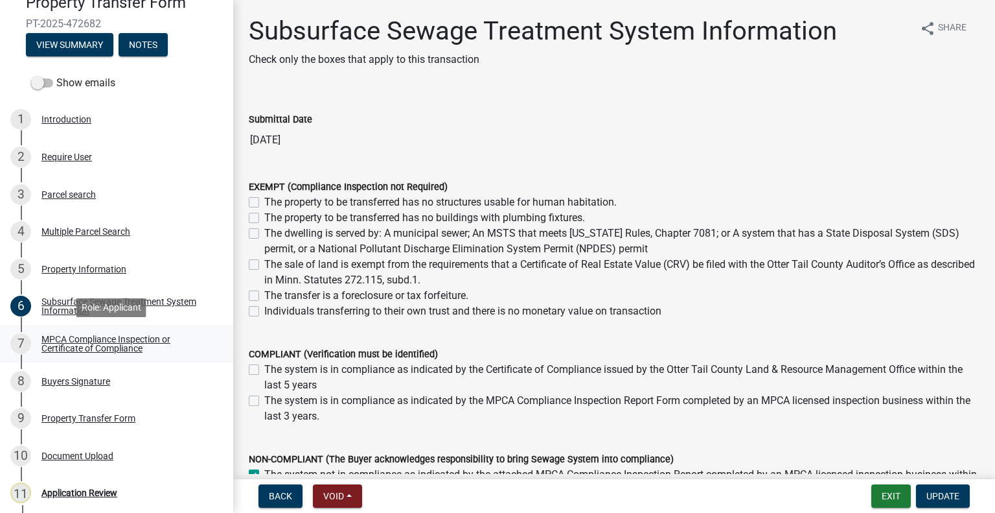
click at [148, 347] on div "MPCA Compliance Inspection or Certificate of Compliance" at bounding box center [126, 343] width 171 height 18
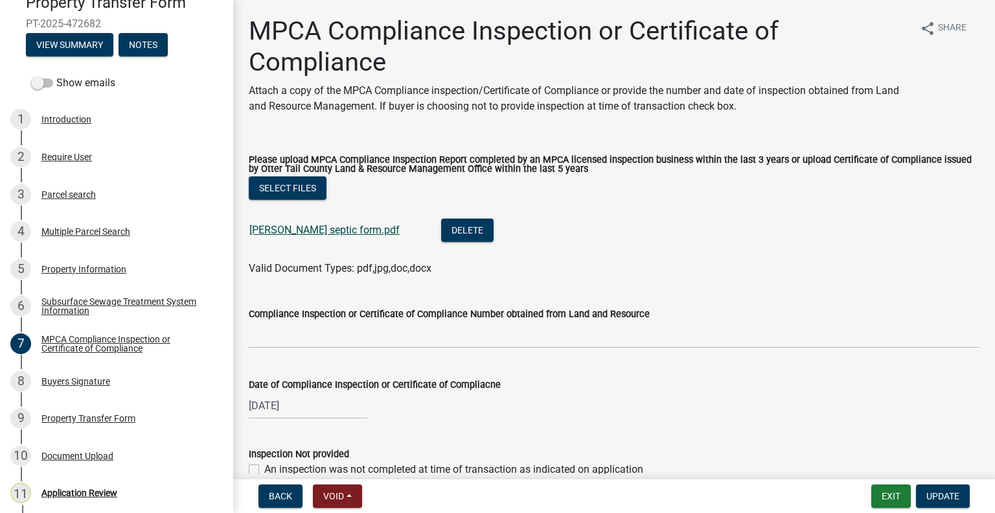
click at [349, 225] on link "[PERSON_NAME] septic form.pdf" at bounding box center [325, 230] width 150 height 12
click at [108, 456] on div "Document Upload" at bounding box center [77, 455] width 72 height 9
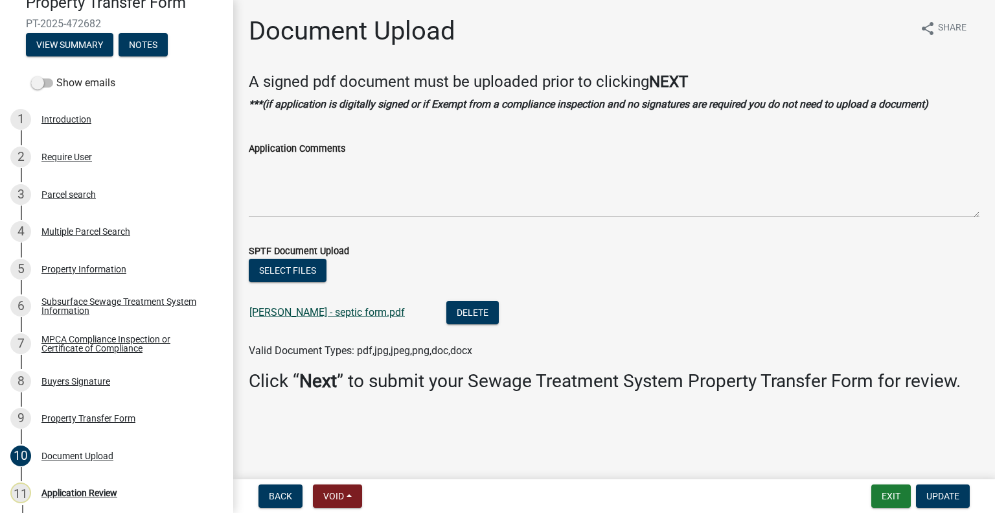
click at [344, 312] on link "[PERSON_NAME] - septic form.pdf" at bounding box center [328, 312] width 156 height 12
click at [99, 198] on div "3 Parcel search" at bounding box center [111, 194] width 202 height 21
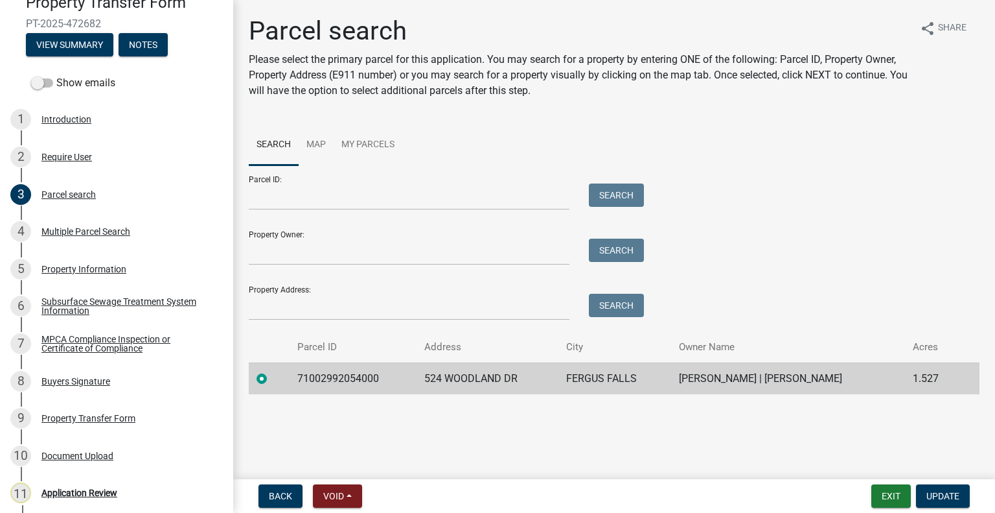
click at [342, 375] on td "71002992054000" at bounding box center [353, 378] width 127 height 32
copy td "71002992054000"
click at [82, 483] on div "11 Application Review" at bounding box center [111, 492] width 202 height 21
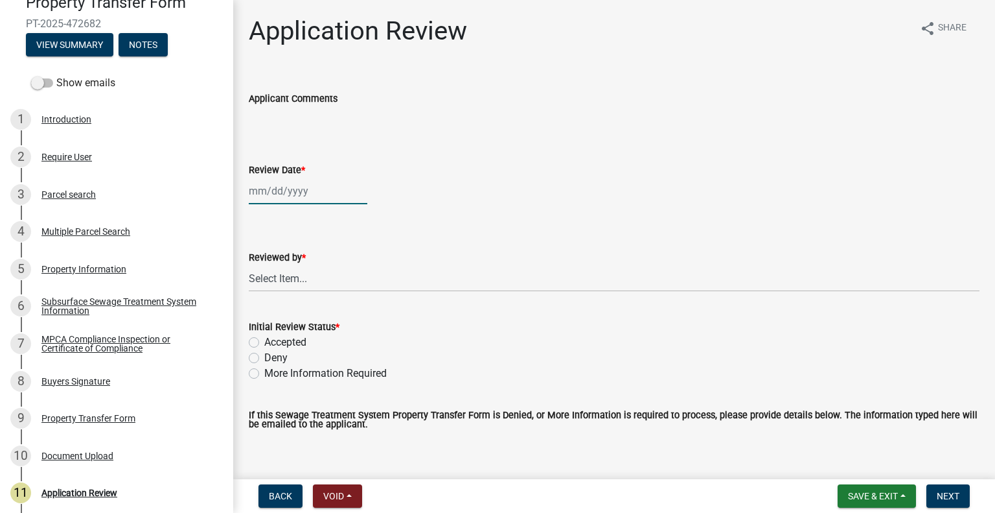
click at [296, 197] on div at bounding box center [308, 191] width 119 height 27
select select "9"
select select "2025"
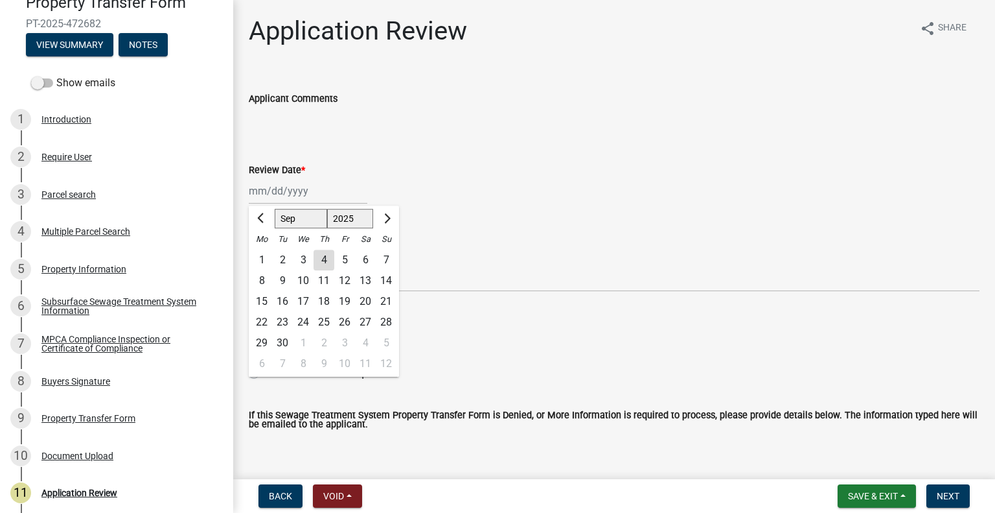
click at [321, 257] on div "4" at bounding box center [324, 260] width 21 height 21
type input "[DATE]"
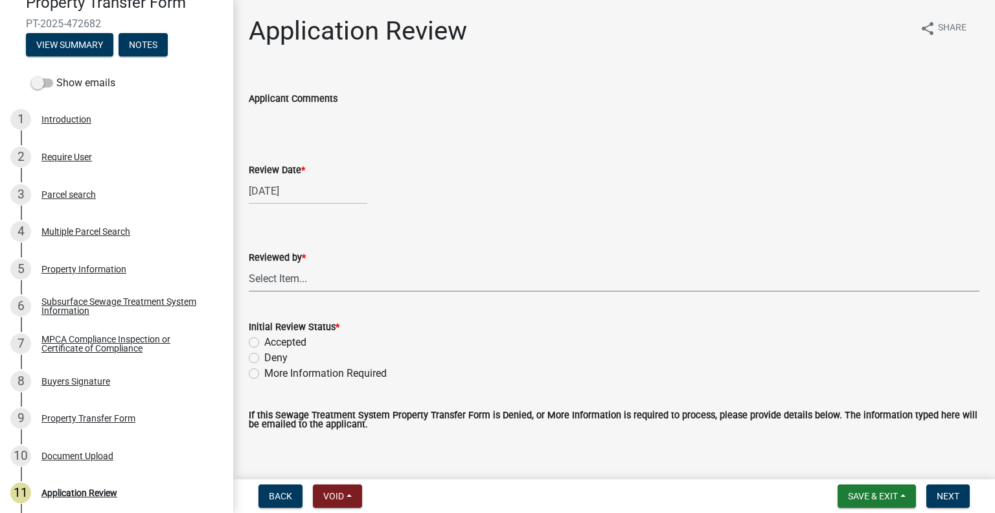
click at [314, 278] on select "Select Item... [PERSON_NAME] [PERSON_NAME] [PERSON_NAME] [PERSON_NAME] [PERSON_…" at bounding box center [614, 278] width 731 height 27
click at [249, 265] on select "Select Item... [PERSON_NAME] [PERSON_NAME] [PERSON_NAME] [PERSON_NAME] [PERSON_…" at bounding box center [614, 278] width 731 height 27
select select "2217fab6-25d2-4df2-8e35-18ddd05e0fe8"
click at [296, 340] on label "Accepted" at bounding box center [285, 342] width 42 height 16
click at [273, 340] on input "Accepted" at bounding box center [268, 338] width 8 height 8
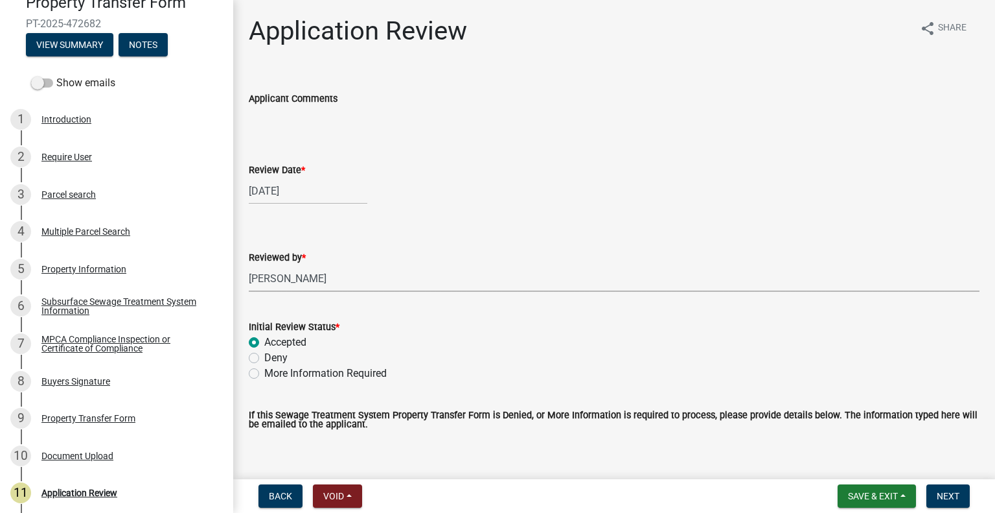
radio input "true"
click at [956, 500] on span "Next" at bounding box center [948, 496] width 23 height 10
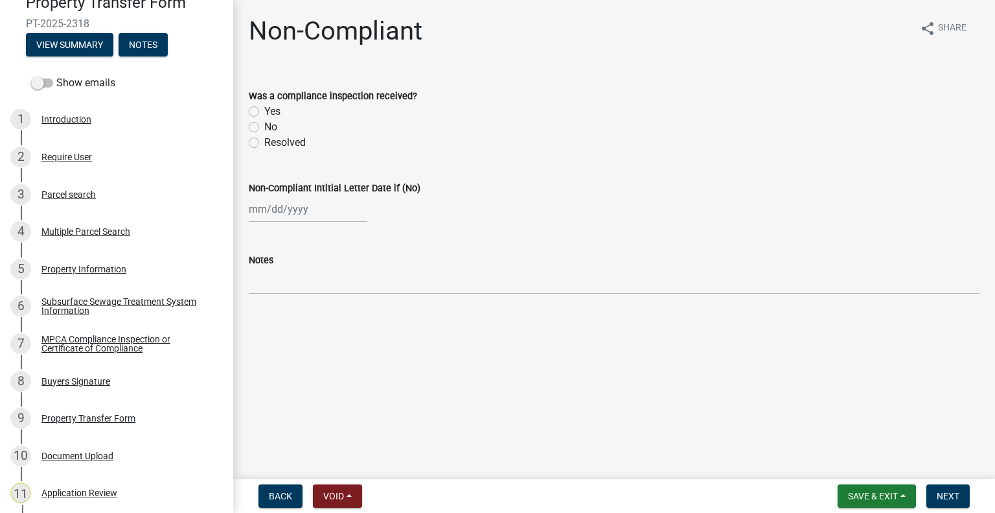
click at [264, 111] on label "Yes" at bounding box center [272, 112] width 16 height 16
click at [264, 111] on input "Yes" at bounding box center [268, 108] width 8 height 8
radio input "true"
click at [943, 498] on span "Next" at bounding box center [948, 496] width 23 height 10
